Goal: Information Seeking & Learning: Understand process/instructions

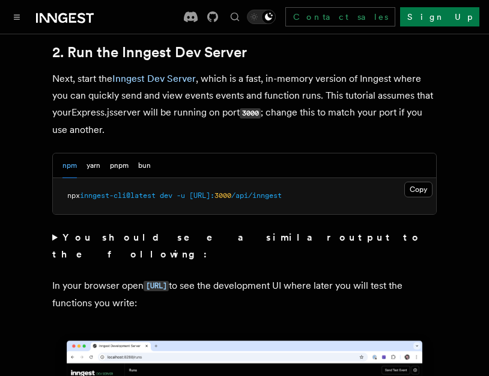
scroll to position [974, 0]
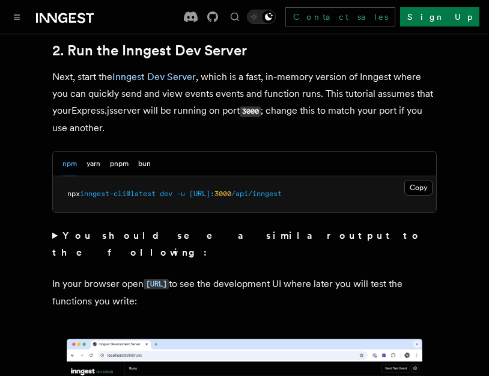
click at [53, 239] on summary "You should see a similar output to the following:" at bounding box center [244, 244] width 385 height 34
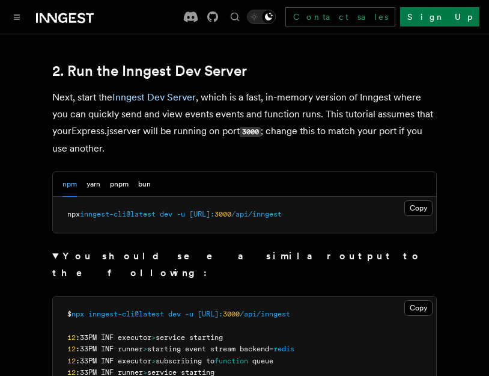
scroll to position [952, 0]
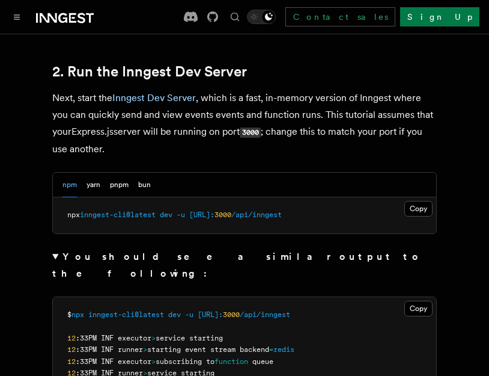
click at [351, 179] on div "npm yarn pnpm bun" at bounding box center [244, 184] width 383 height 25
click at [422, 211] on button "Copy Copied" at bounding box center [418, 209] width 28 height 16
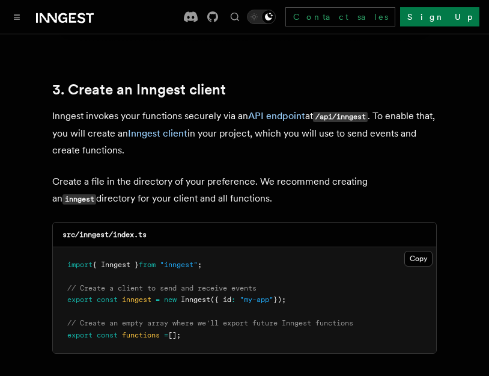
scroll to position [1751, 0]
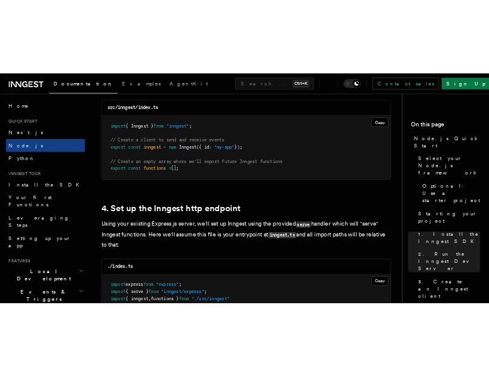
scroll to position [1904, 0]
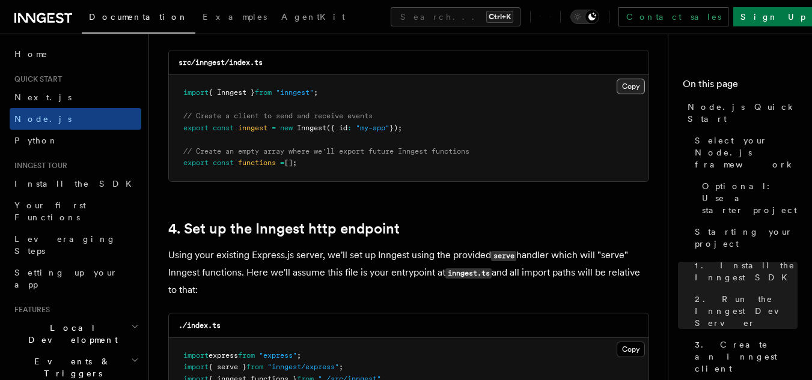
click at [489, 86] on button "Copy Copied" at bounding box center [631, 87] width 28 height 16
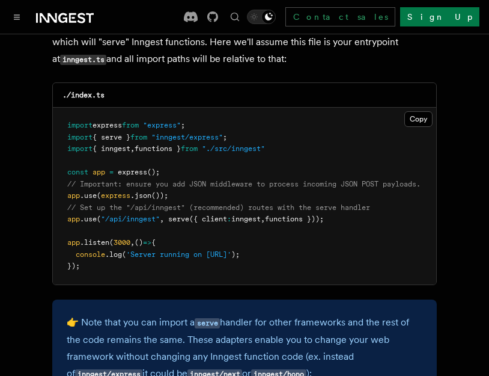
scroll to position [2153, 0]
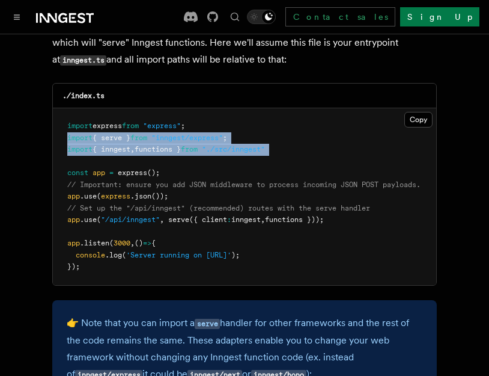
drag, startPoint x: 66, startPoint y: 131, endPoint x: 299, endPoint y: 150, distance: 233.4
click at [299, 150] on pre "import express from "express" ; import { serve } from "inngest/express" ; impor…" at bounding box center [244, 196] width 383 height 177
copy code "import { serve } from "inngest/express" ; import { inngest , functions } from "…"
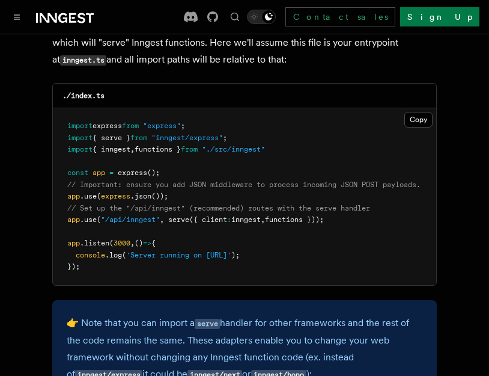
click at [219, 182] on pre "import express from "express" ; import { serve } from "inngest/express" ; impor…" at bounding box center [244, 196] width 383 height 177
click at [198, 146] on span "from" at bounding box center [189, 149] width 17 height 8
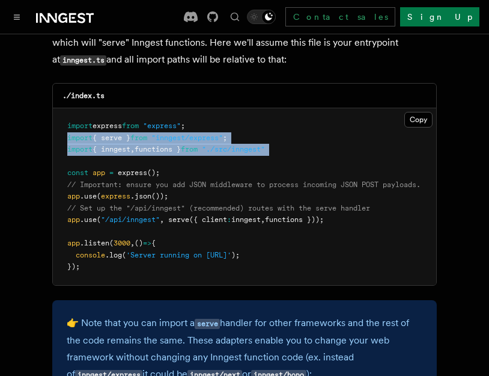
drag, startPoint x: 66, startPoint y: 129, endPoint x: 282, endPoint y: 148, distance: 216.6
click at [282, 148] on pre "import express from "express" ; import { serve } from "inngest/express" ; impor…" at bounding box center [244, 196] width 383 height 177
copy code "import { serve } from "inngest/express" ; import { inngest , functions } from "…"
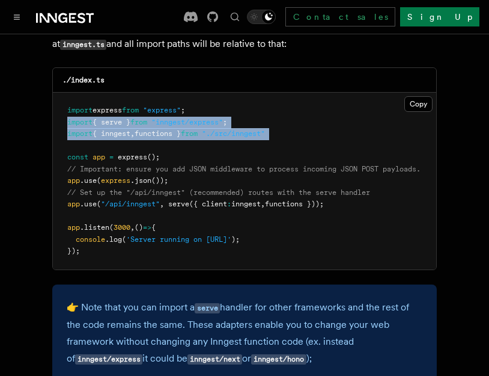
scroll to position [2170, 0]
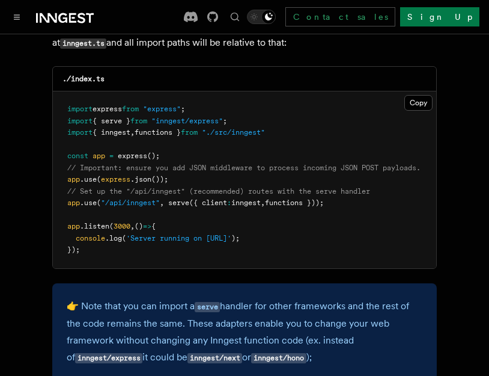
click at [256, 190] on pre "import express from "express" ; import { serve } from "inngest/express" ; impor…" at bounding box center [244, 179] width 383 height 177
drag, startPoint x: 67, startPoint y: 186, endPoint x: 355, endPoint y: 196, distance: 288.0
click at [355, 196] on pre "import express from "express" ; import { serve } from "inngest/express" ; impor…" at bounding box center [244, 179] width 383 height 177
copy code "// Set up the "/api/inngest" (recommended) routes with the serve handler app .u…"
